Goal: Information Seeking & Learning: Check status

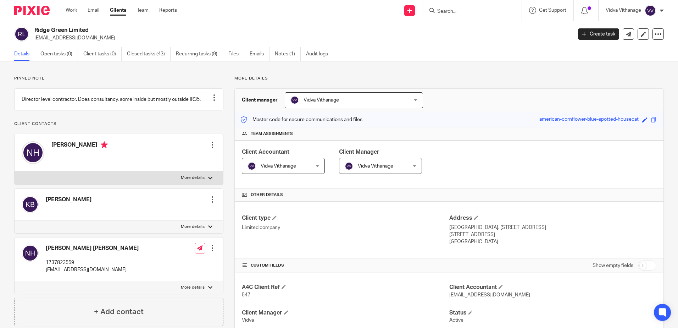
click at [61, 46] on div "Ridge Green Limited nevhow@outlook.com Create task Update from Companies House …" at bounding box center [339, 34] width 678 height 26
click at [62, 53] on link "Open tasks (0)" at bounding box center [59, 54] width 38 height 14
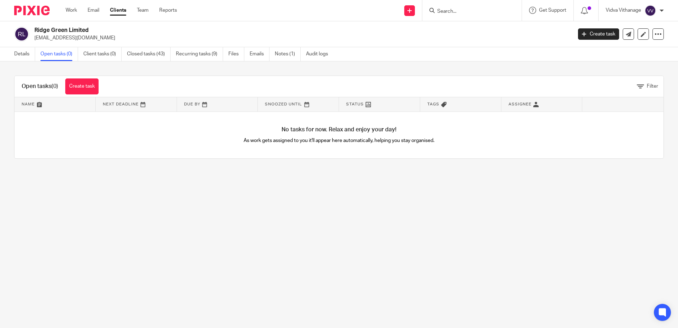
click at [488, 12] on input "Search" at bounding box center [468, 12] width 64 height 6
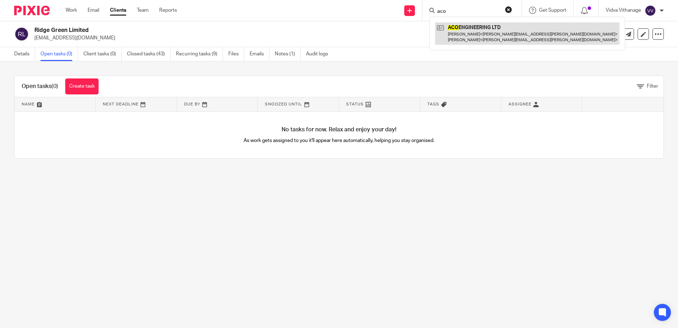
type input "aco"
click at [482, 29] on link at bounding box center [527, 33] width 184 height 22
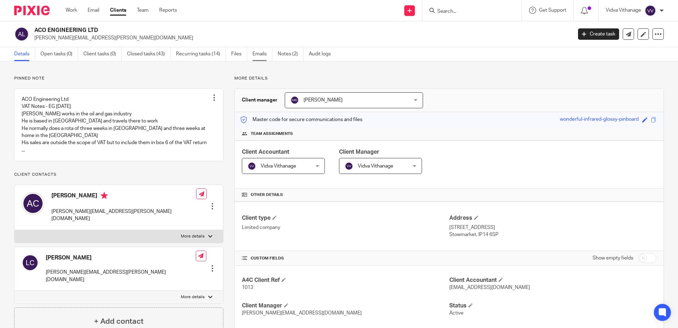
click at [264, 54] on link "Emails" at bounding box center [262, 54] width 20 height 14
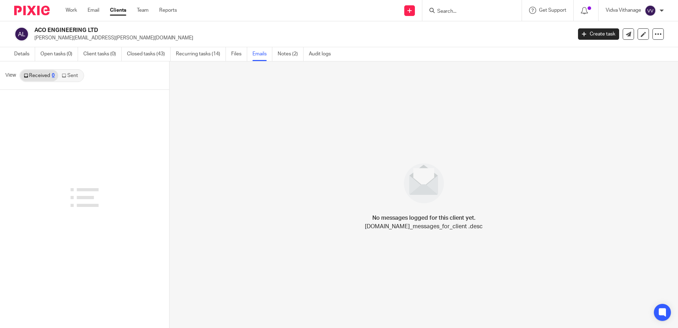
click at [74, 73] on link "Sent" at bounding box center [70, 75] width 25 height 11
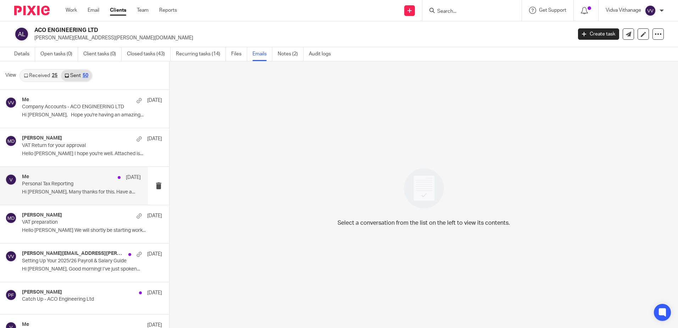
click at [35, 191] on p "Hi Adam, Many thanks for this. Have a..." at bounding box center [81, 192] width 119 height 6
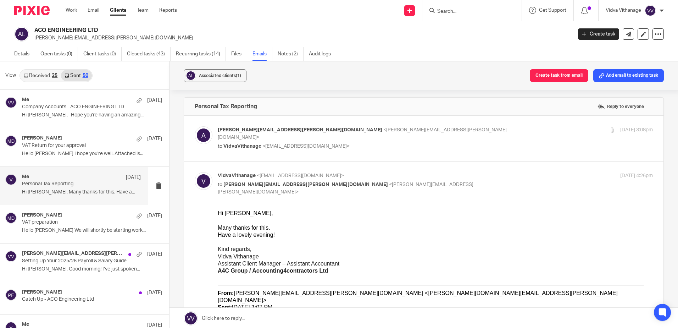
scroll to position [1, 0]
click at [314, 145] on div "adam.cowling@btopenworld.com <adam.cowling@btopenworld.com> to VidvaVithanage <…" at bounding box center [424, 139] width 458 height 24
click at [347, 143] on p "to VidvaVithanage <vidva@a4cgroup.co.uk>" at bounding box center [363, 146] width 290 height 7
checkbox input "true"
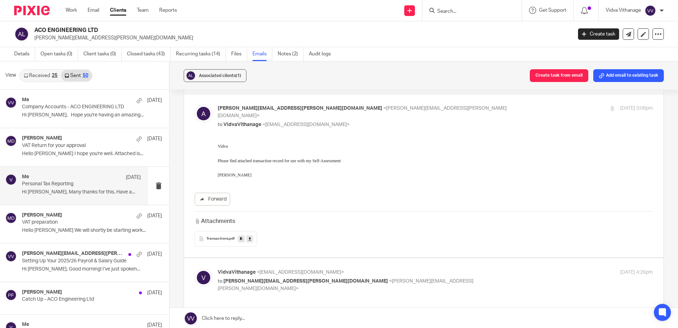
scroll to position [24, 0]
click at [56, 231] on p "Hello Adam We will shortly be starting work..." at bounding box center [81, 230] width 119 height 6
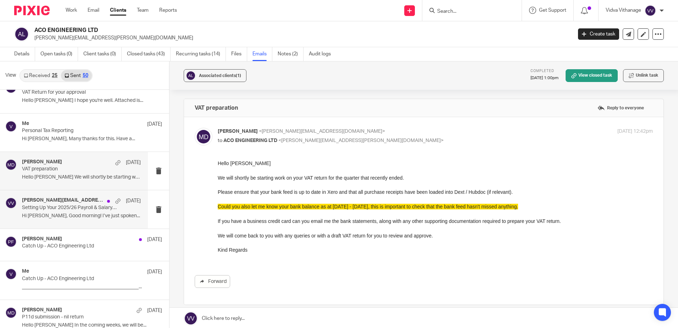
scroll to position [54, 0]
click at [45, 261] on div "Me 16 Jun Catch Up - ACO Engineering Ltd ______________________________________…" at bounding box center [84, 280] width 169 height 38
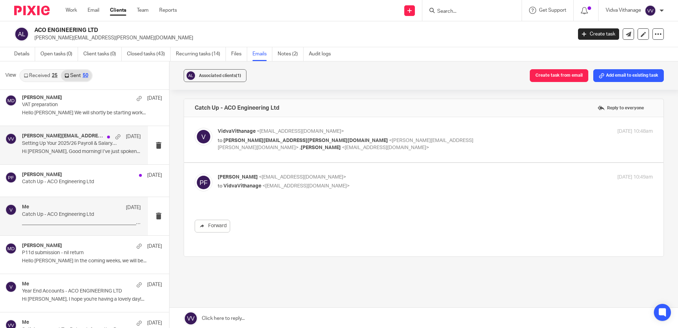
scroll to position [118, 0]
click at [45, 261] on p "Hello Adam In the coming weeks, we will be..." at bounding box center [92, 260] width 140 height 6
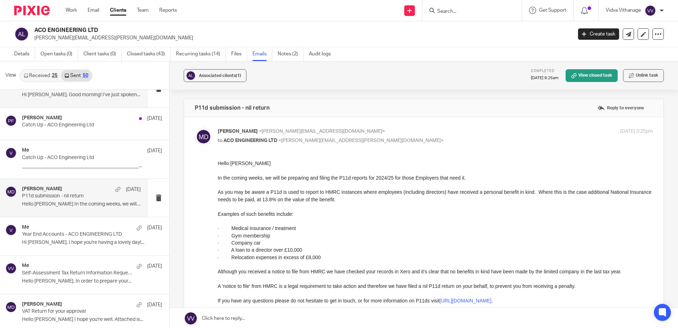
scroll to position [174, 0]
click at [61, 231] on p "Year End Accounts - ACO ENGINEERING LTD" at bounding box center [69, 234] width 95 height 6
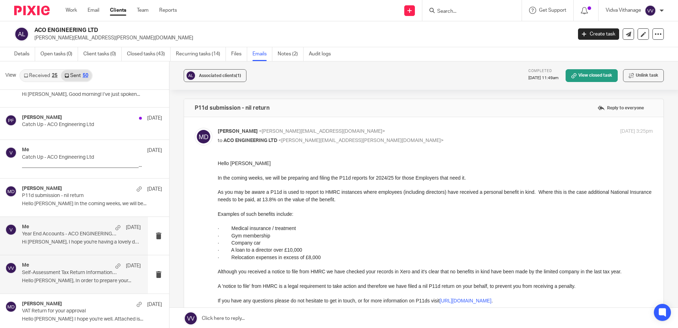
click at [41, 274] on p "Self-Assessment Tax Return Information Request 2024/25 - Adam Cowling" at bounding box center [69, 272] width 95 height 6
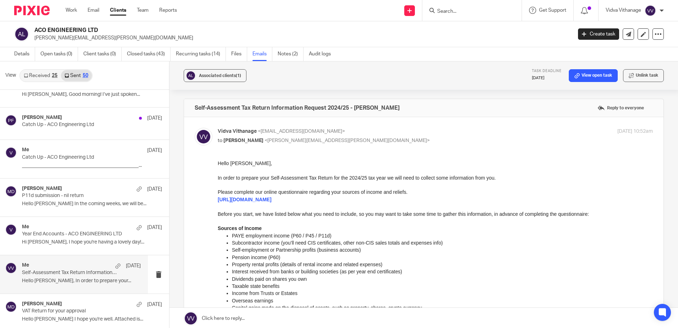
scroll to position [0, 0]
click at [52, 277] on div "Me 21 May Self-Assessment Tax Return Information Request 2024/25 - Adam Cowling…" at bounding box center [81, 274] width 119 height 24
